Goal: Book appointment/travel/reservation

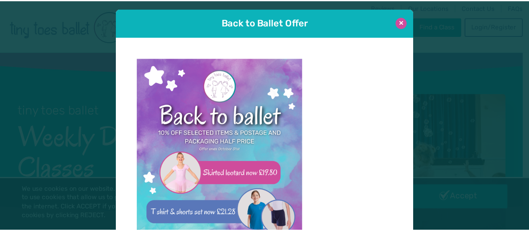
scroll to position [8, 0]
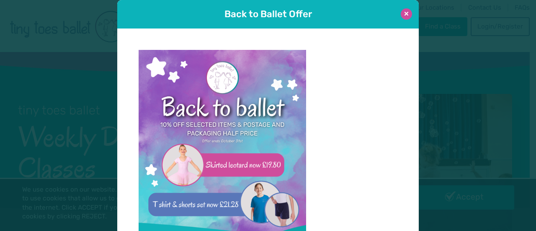
click at [405, 11] on button at bounding box center [406, 13] width 11 height 11
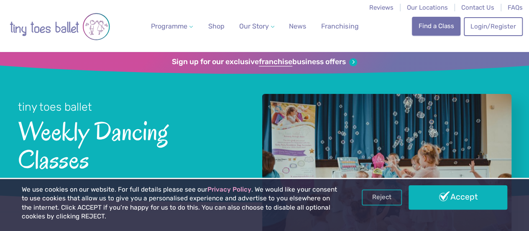
click at [424, 32] on link "Find a Class" at bounding box center [436, 26] width 49 height 18
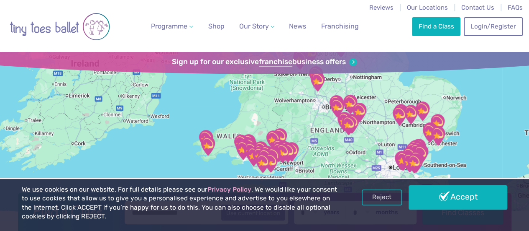
drag, startPoint x: 402, startPoint y: 139, endPoint x: 412, endPoint y: 72, distance: 68.5
click at [412, 72] on div "Find a Class ← Move left → Move right ↑ Move up ↓ Move down + Zoom in - Zoom ou…" at bounding box center [264, 135] width 529 height 167
click at [307, 151] on div at bounding box center [264, 135] width 529 height 167
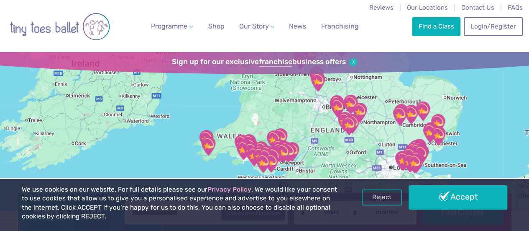
click at [307, 151] on div at bounding box center [264, 135] width 529 height 167
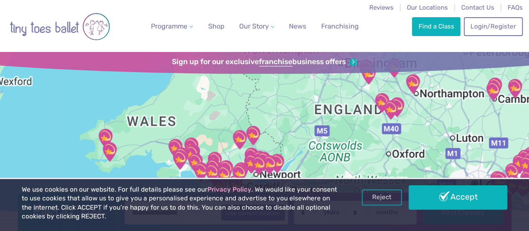
click at [307, 151] on div at bounding box center [264, 135] width 529 height 167
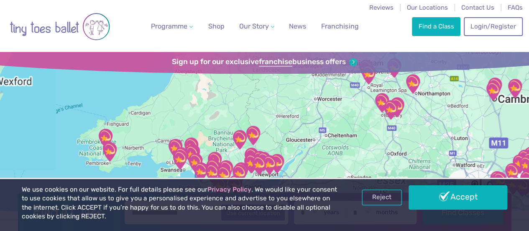
click at [307, 151] on div at bounding box center [264, 135] width 529 height 167
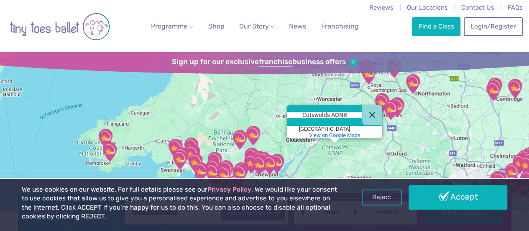
click at [307, 151] on div "Cotswolds AONB Cotswolds AONB [GEOGRAPHIC_DATA] View on Google Maps" at bounding box center [264, 135] width 529 height 167
drag, startPoint x: 401, startPoint y: 142, endPoint x: 424, endPoint y: 128, distance: 26.5
click at [424, 128] on div "Cotswolds AONB Cotswolds AONB [GEOGRAPHIC_DATA] View on Google Maps" at bounding box center [264, 135] width 529 height 167
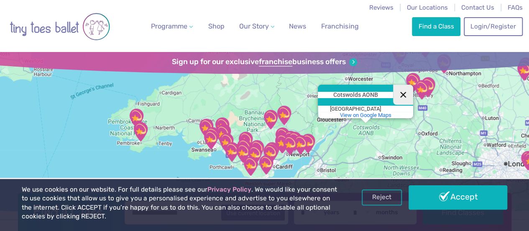
click at [408, 97] on button "Close" at bounding box center [403, 95] width 20 height 20
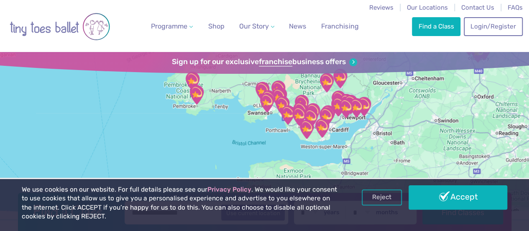
drag, startPoint x: 337, startPoint y: 155, endPoint x: 399, endPoint y: 116, distance: 73.4
click at [399, 116] on div at bounding box center [264, 135] width 529 height 167
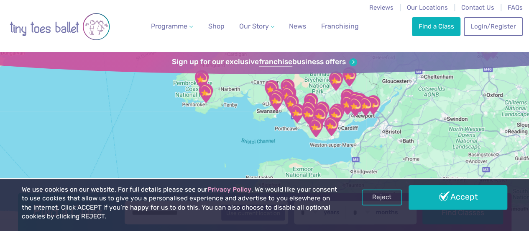
click at [351, 129] on div at bounding box center [264, 135] width 529 height 167
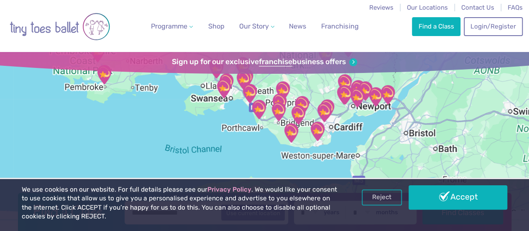
click at [351, 129] on div at bounding box center [264, 135] width 529 height 167
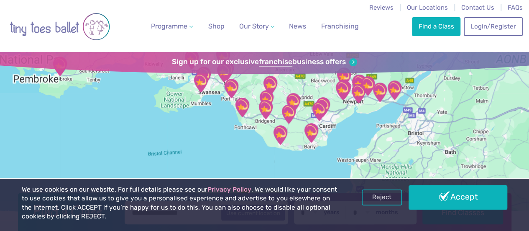
click at [351, 129] on div at bounding box center [264, 135] width 529 height 167
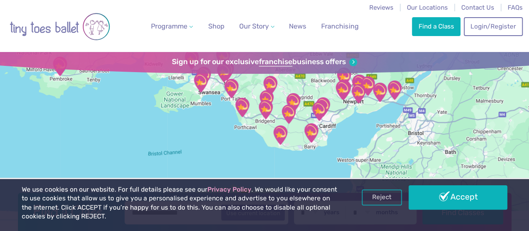
click at [341, 110] on div at bounding box center [264, 135] width 529 height 167
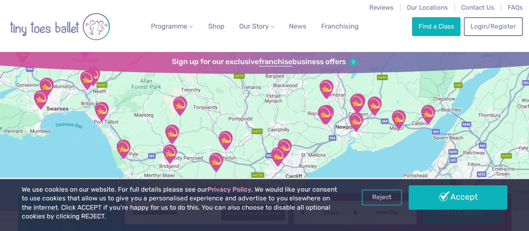
drag, startPoint x: 350, startPoint y: 101, endPoint x: 330, endPoint y: 136, distance: 40.9
click at [330, 136] on div at bounding box center [264, 135] width 529 height 167
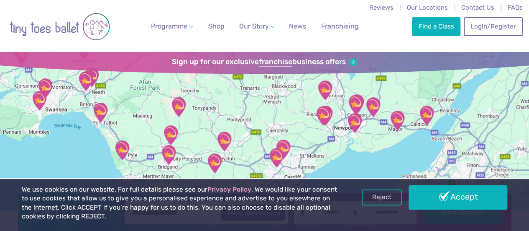
click at [341, 102] on div at bounding box center [264, 135] width 529 height 167
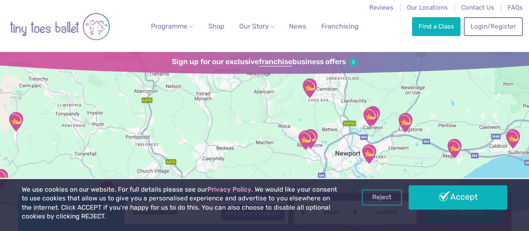
click at [312, 82] on img "Henllys Village Hall" at bounding box center [309, 87] width 21 height 21
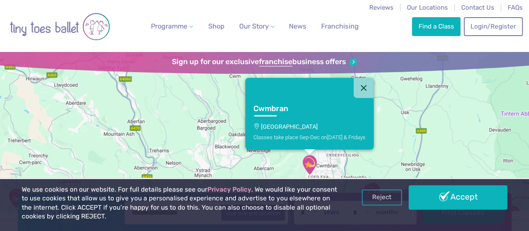
click at [221, 117] on div "Cwmbran [GEOGRAPHIC_DATA] Classes take place Sep-Dec [DATE] & Fridays" at bounding box center [264, 135] width 529 height 167
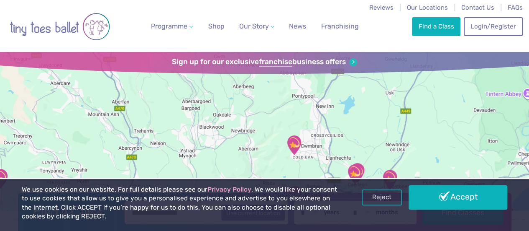
drag, startPoint x: 296, startPoint y: 119, endPoint x: 279, endPoint y: 97, distance: 27.8
click at [279, 97] on div at bounding box center [264, 135] width 529 height 167
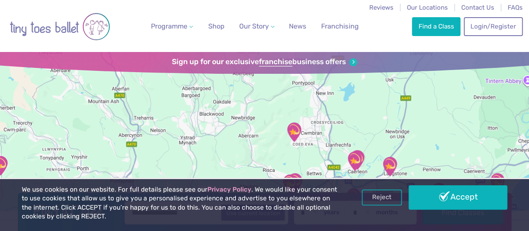
drag, startPoint x: 306, startPoint y: 116, endPoint x: 306, endPoint y: 106, distance: 9.7
click at [306, 106] on div at bounding box center [264, 135] width 529 height 167
drag, startPoint x: 357, startPoint y: 113, endPoint x: 351, endPoint y: 86, distance: 27.6
click at [351, 86] on div at bounding box center [264, 135] width 529 height 167
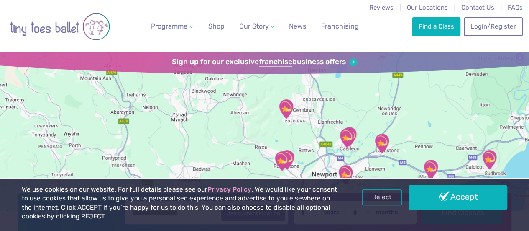
click at [350, 130] on img "Caerleon Scout Hut" at bounding box center [346, 137] width 21 height 21
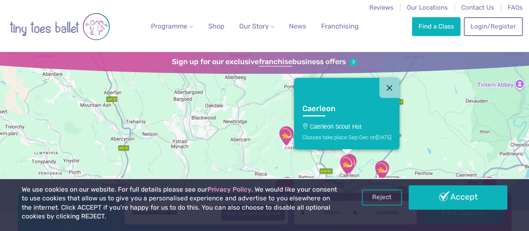
click at [421, 136] on div "Caerleon Caerleon Scout Hut Classes take place Sep-Dec [DATE]" at bounding box center [264, 135] width 529 height 167
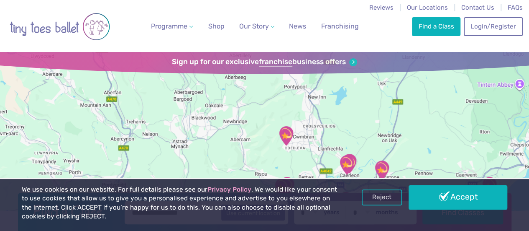
click at [421, 136] on div at bounding box center [264, 135] width 529 height 167
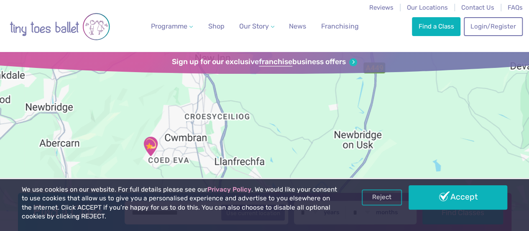
click at [421, 136] on div at bounding box center [264, 135] width 529 height 167
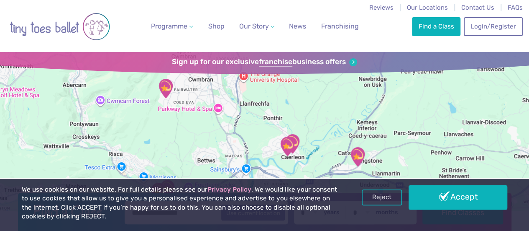
drag, startPoint x: 342, startPoint y: 149, endPoint x: 364, endPoint y: 67, distance: 84.5
click at [364, 67] on div "Find a Class ← Move left → Move right ↑ Move up ↓ Move down + Zoom in - Zoom ou…" at bounding box center [264, 135] width 529 height 167
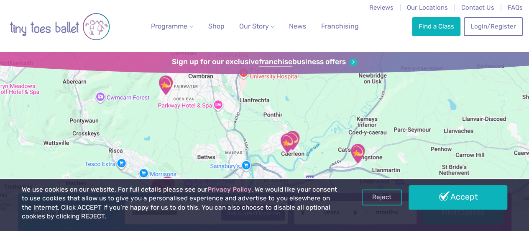
click at [296, 138] on img "Caerleon Scout Hut" at bounding box center [287, 142] width 21 height 21
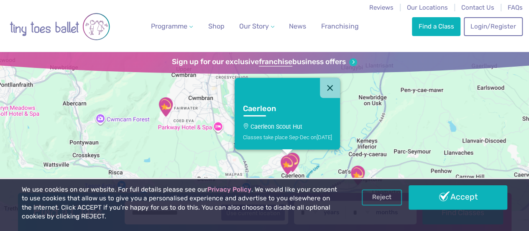
click at [283, 167] on img "Caerleon Scout Hut" at bounding box center [287, 164] width 21 height 21
click at [293, 161] on img "Caerleon Scout Hut" at bounding box center [287, 164] width 21 height 21
click at [298, 159] on img "Caerleon Scout Hut" at bounding box center [287, 164] width 21 height 21
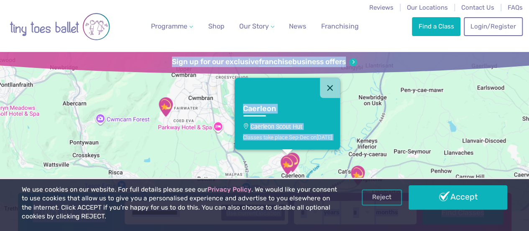
drag, startPoint x: 294, startPoint y: 182, endPoint x: 311, endPoint y: 167, distance: 22.2
click at [311, 167] on div "Caerleon Caerleon Scout Hut Classes take place Sep-Dec [DATE]" at bounding box center [264, 135] width 529 height 167
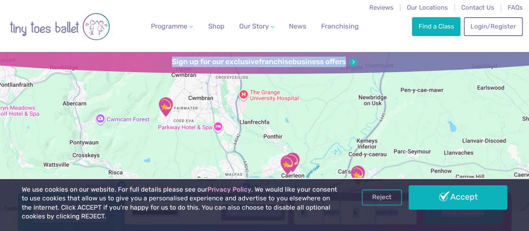
click at [311, 167] on div at bounding box center [264, 135] width 529 height 167
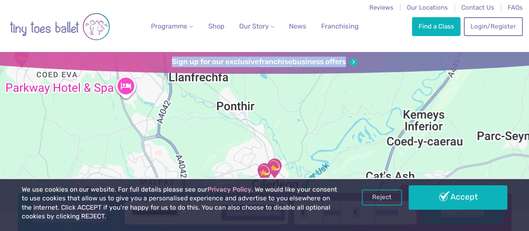
click at [311, 167] on div at bounding box center [264, 135] width 529 height 167
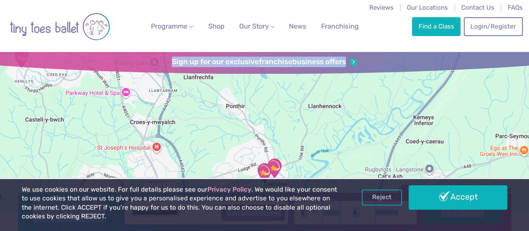
drag, startPoint x: 290, startPoint y: 149, endPoint x: 306, endPoint y: 80, distance: 69.9
click at [306, 80] on div at bounding box center [264, 135] width 529 height 167
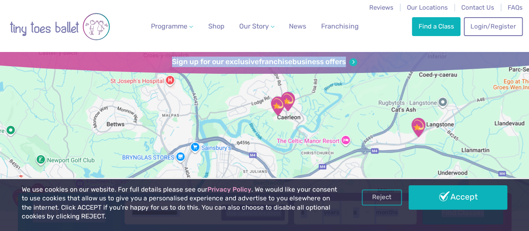
click at [293, 98] on img "Caerleon Town Hall" at bounding box center [287, 101] width 21 height 21
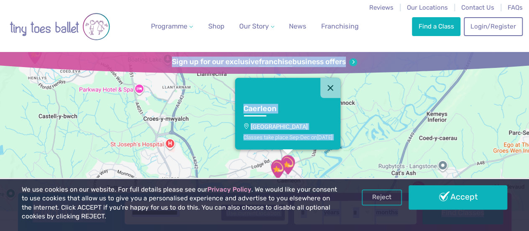
click at [275, 165] on img "Caerleon Scout Hut" at bounding box center [277, 169] width 21 height 21
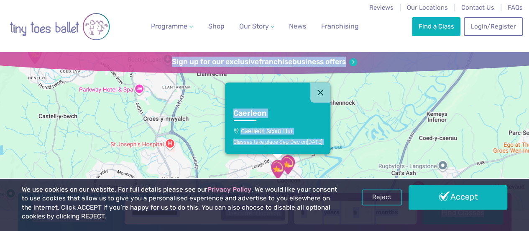
click at [286, 165] on img "Caerleon Scout Hut" at bounding box center [277, 169] width 21 height 21
